Goal: Contribute content: Contribute content

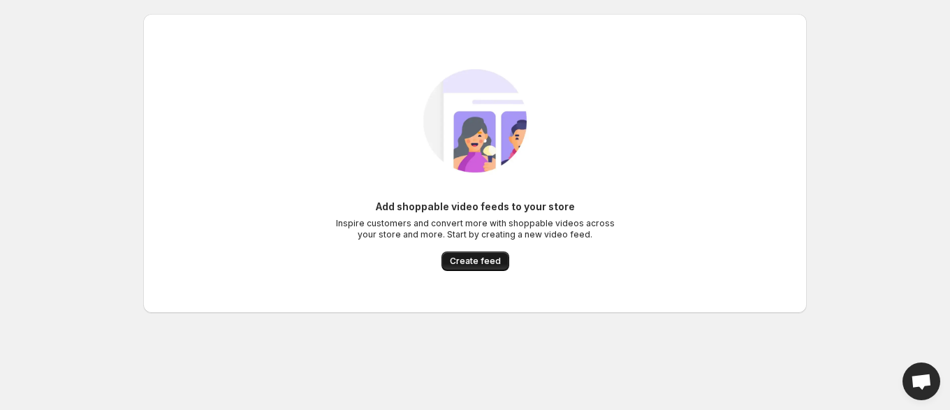
click at [475, 266] on span "Create feed" at bounding box center [475, 261] width 51 height 11
click at [486, 259] on span "Create feed" at bounding box center [475, 261] width 51 height 11
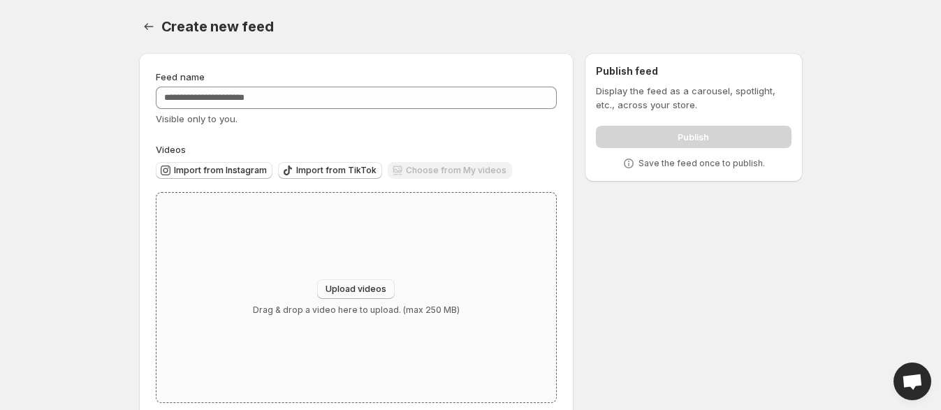
click at [358, 285] on span "Upload videos" at bounding box center [356, 289] width 61 height 11
click at [374, 306] on p "Drag & drop a video here to upload. (max 250 MB)" at bounding box center [356, 310] width 207 height 11
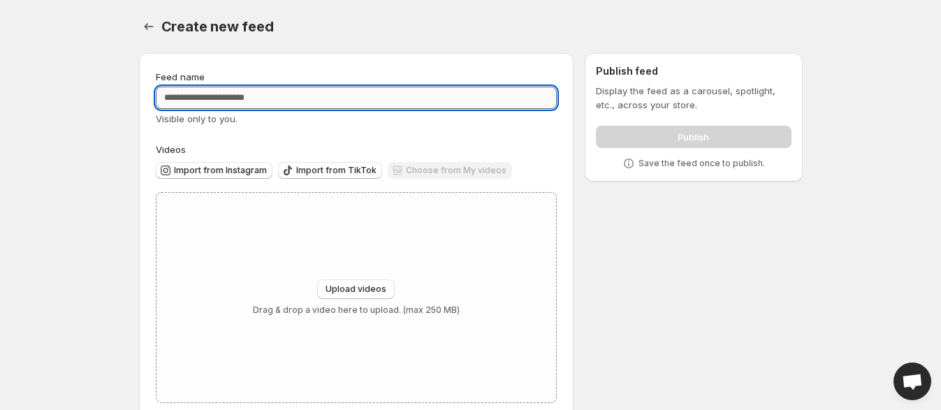
click at [284, 101] on input "Feed name" at bounding box center [357, 98] width 402 height 22
type input "****"
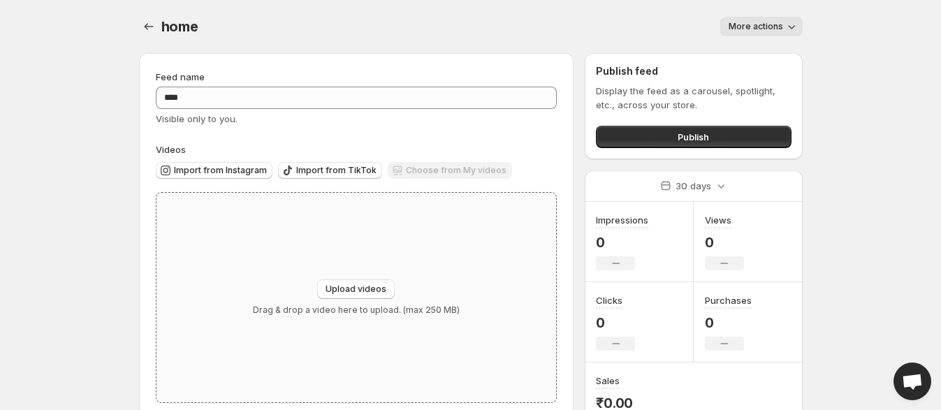
click at [393, 312] on p "Drag & drop a video here to upload. (max 250 MB)" at bounding box center [356, 310] width 207 height 11
type input "**********"
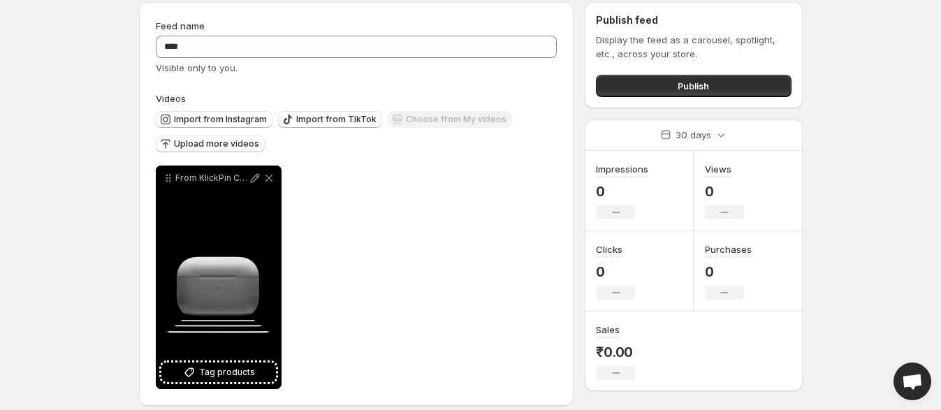
scroll to position [65, 0]
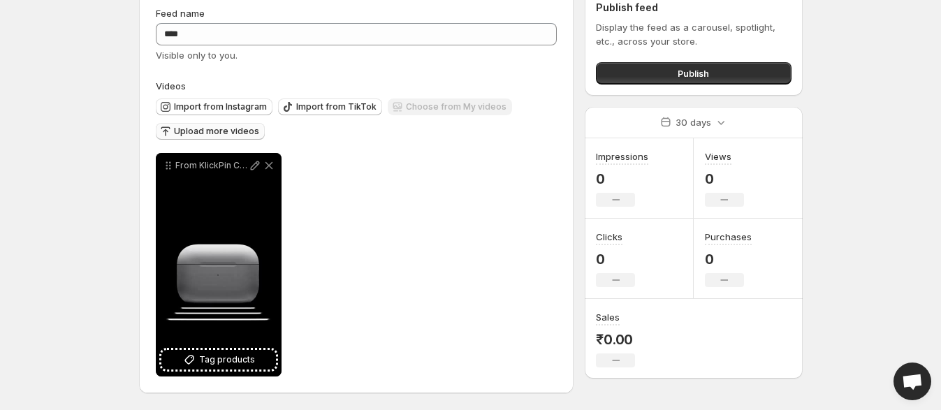
click at [238, 136] on button "Upload more videos" at bounding box center [210, 131] width 109 height 17
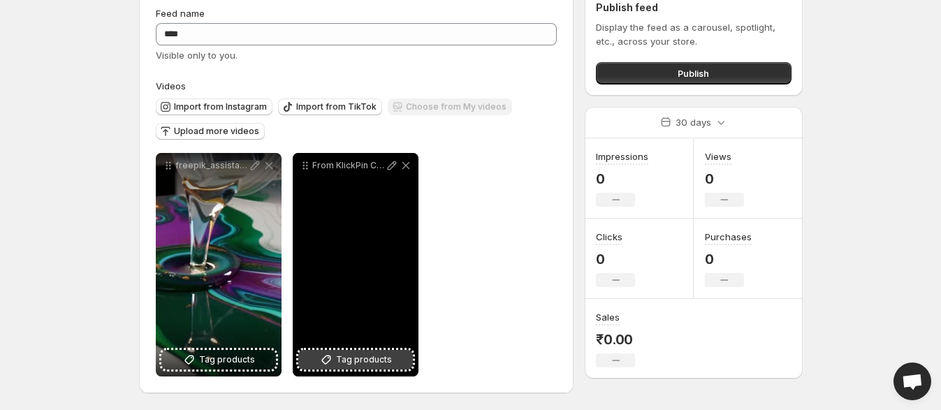
click at [356, 367] on button "Tag products" at bounding box center [355, 360] width 115 height 20
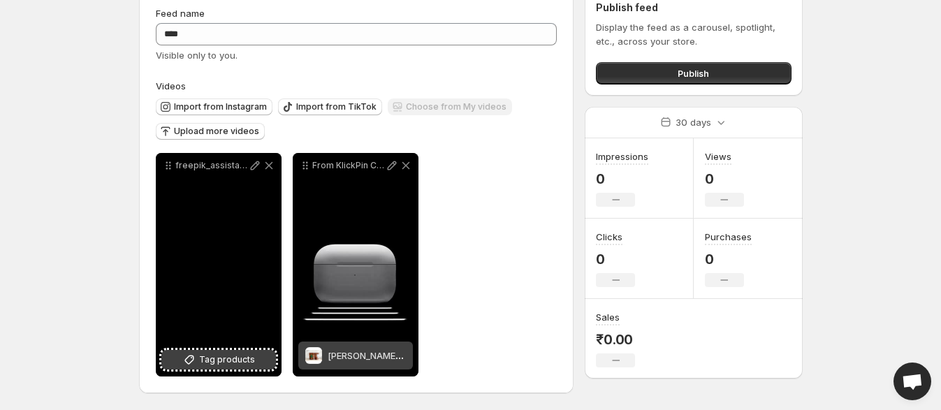
click at [237, 364] on span "Tag products" at bounding box center [227, 360] width 56 height 14
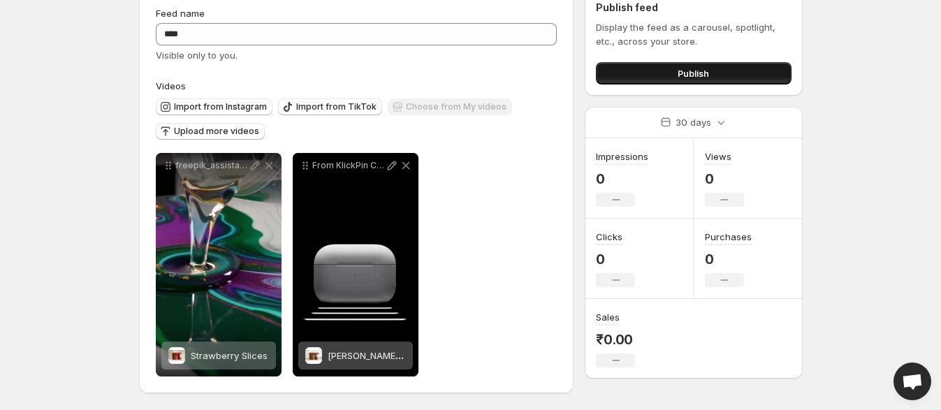
click at [660, 70] on button "Publish" at bounding box center [693, 73] width 195 height 22
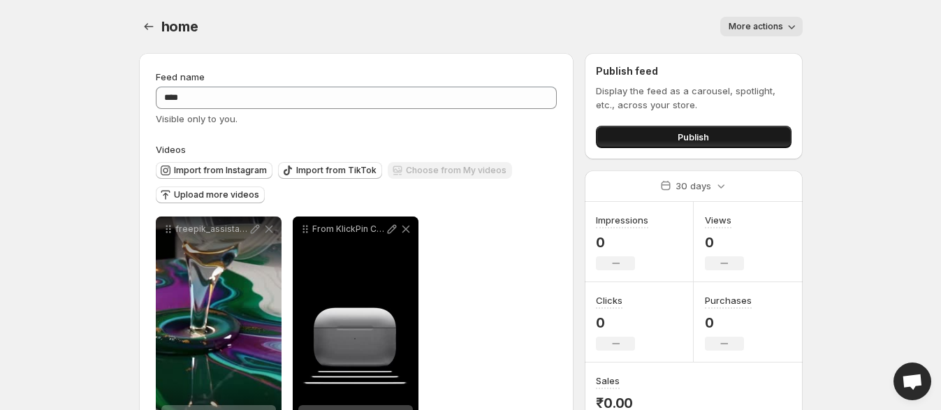
click at [719, 138] on button "Publish" at bounding box center [693, 137] width 195 height 22
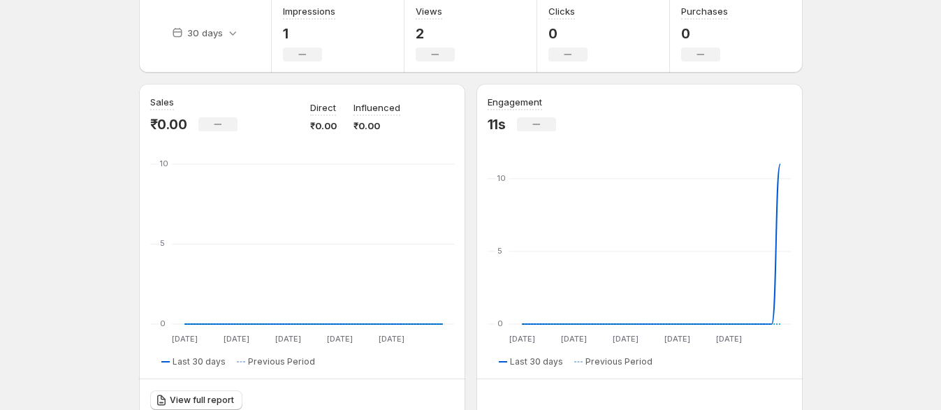
scroll to position [87, 0]
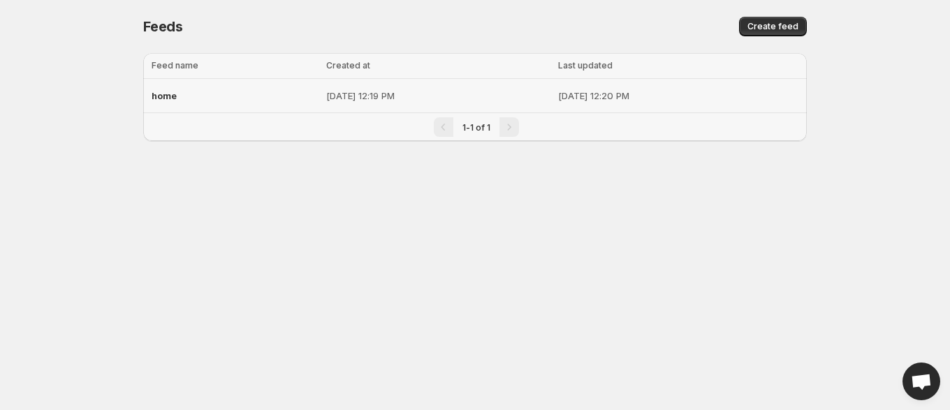
click at [240, 92] on div "home" at bounding box center [235, 95] width 166 height 25
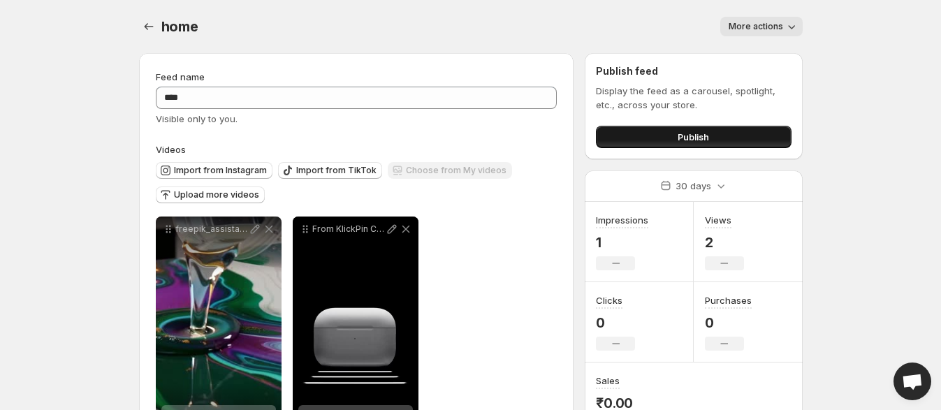
click at [743, 135] on button "Publish" at bounding box center [693, 137] width 195 height 22
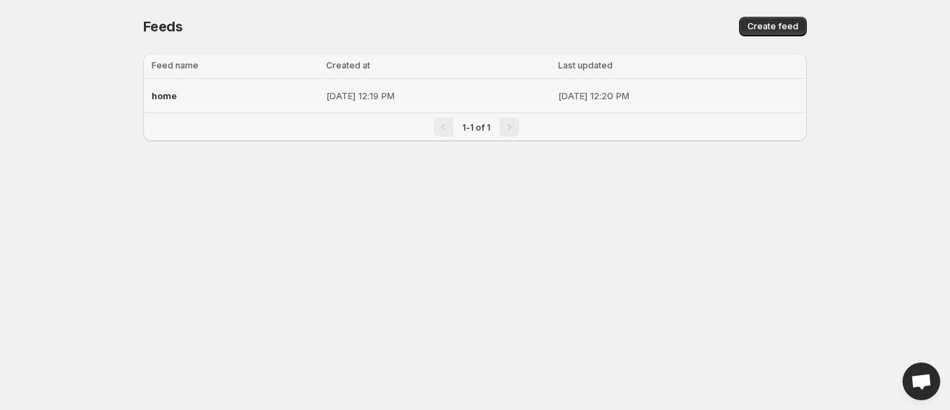
click at [252, 97] on div "home" at bounding box center [235, 95] width 166 height 25
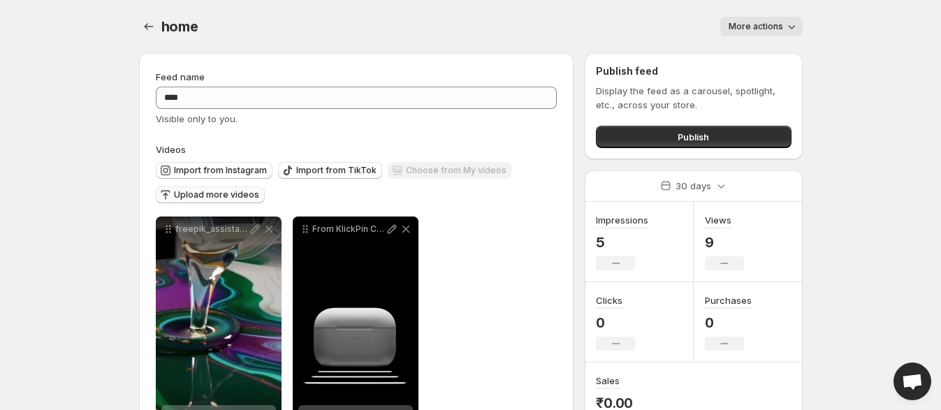
click at [201, 199] on span "Upload more videos" at bounding box center [216, 194] width 85 height 11
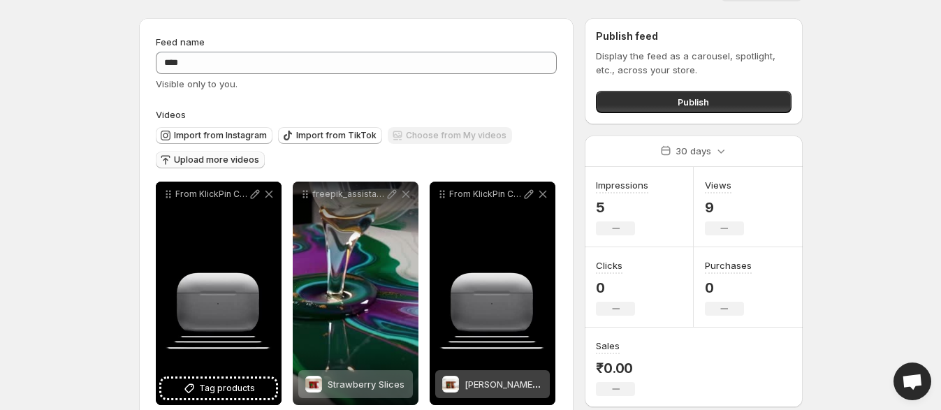
scroll to position [65, 0]
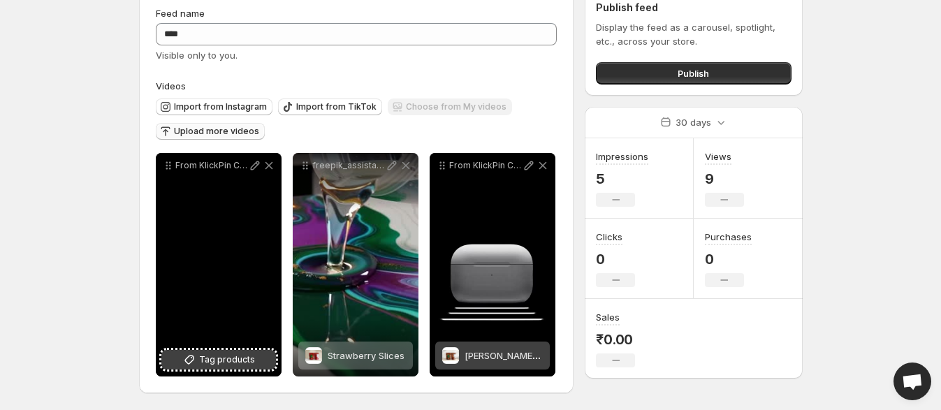
click at [201, 358] on span "Tag products" at bounding box center [227, 360] width 56 height 14
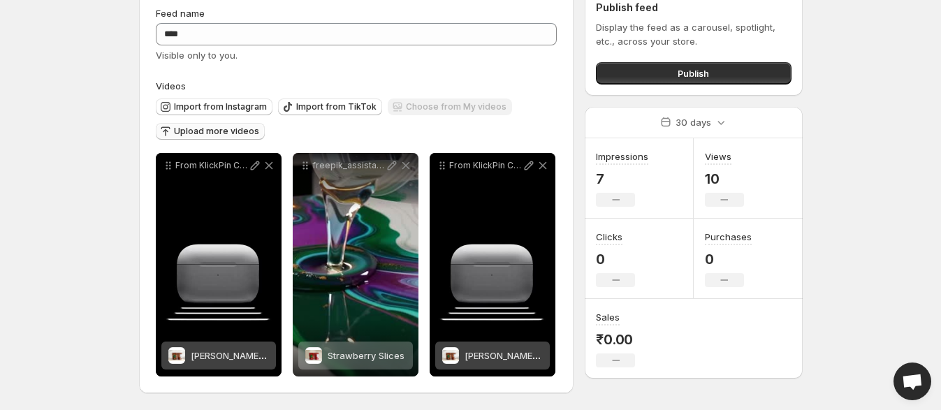
scroll to position [0, 0]
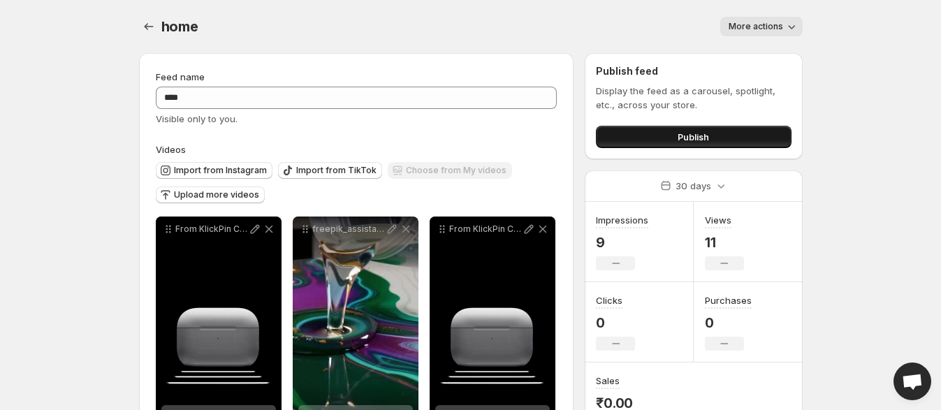
click at [640, 126] on button "Publish" at bounding box center [693, 137] width 195 height 22
